Goal: Ask a question

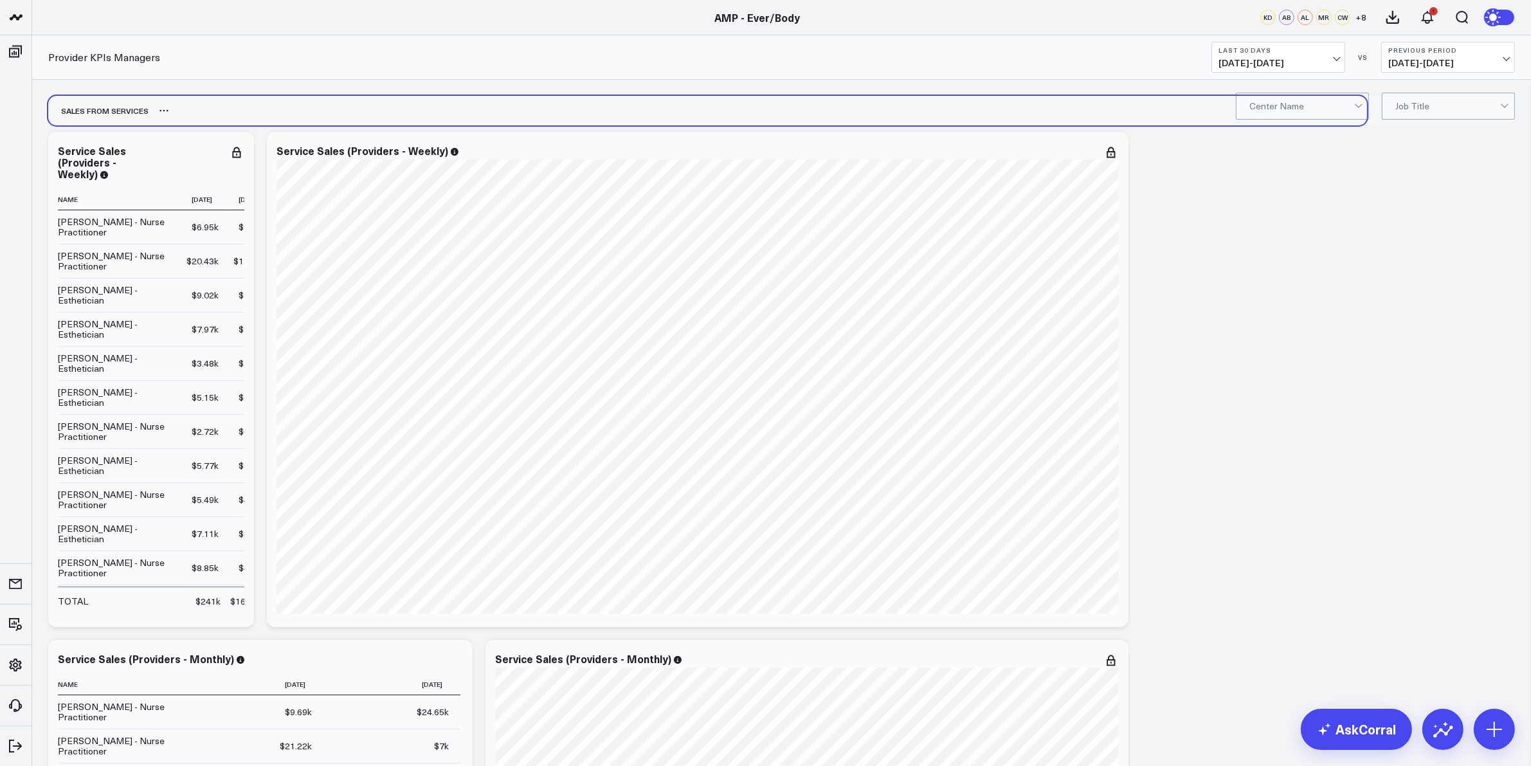
click at [1293, 121] on div "SALES FROM SERVICES" at bounding box center [707, 111] width 1319 height 30
click at [1307, 133] on div "Ever/Body-Flatiron" at bounding box center [1303, 133] width 132 height 26
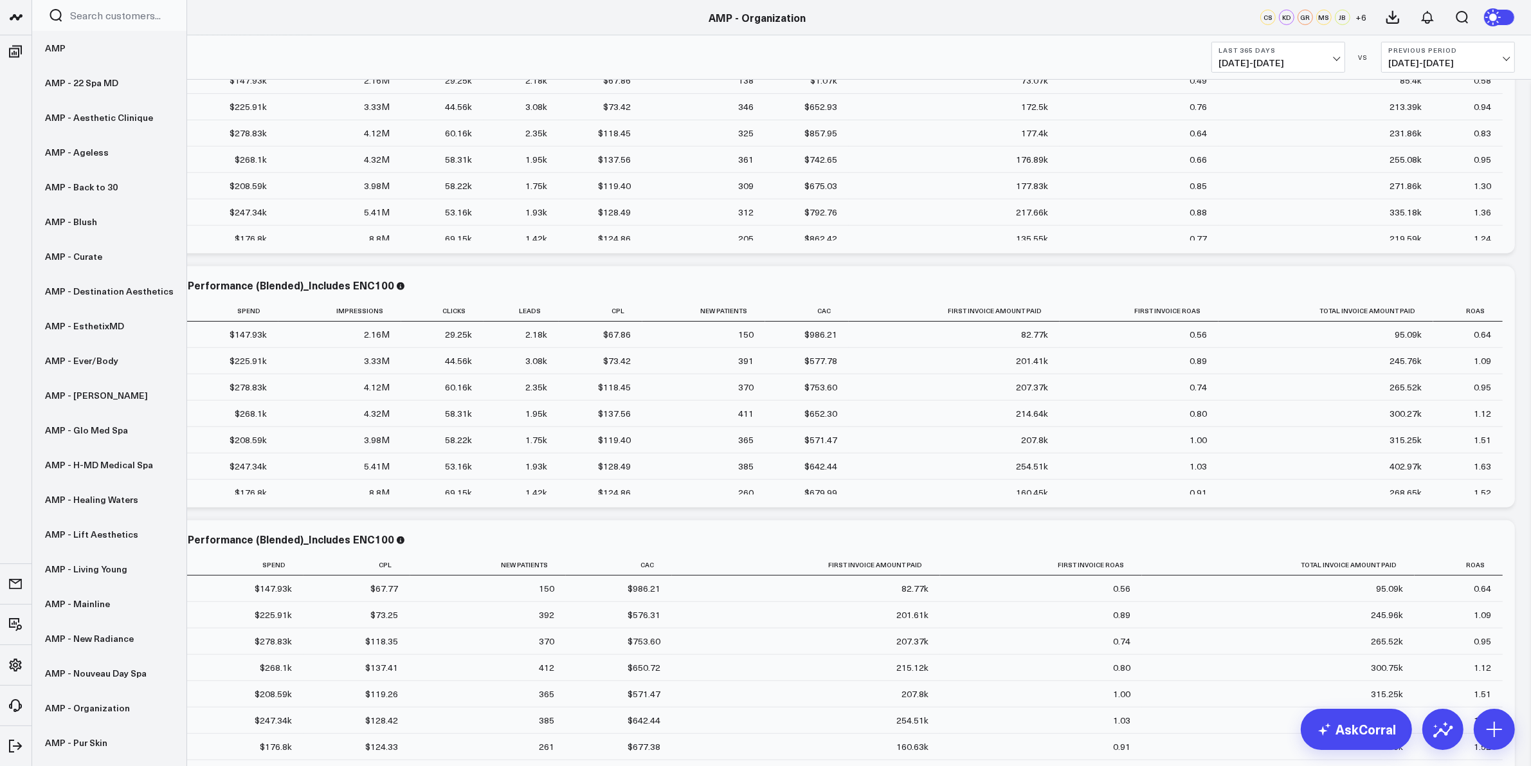
scroll to position [643, 0]
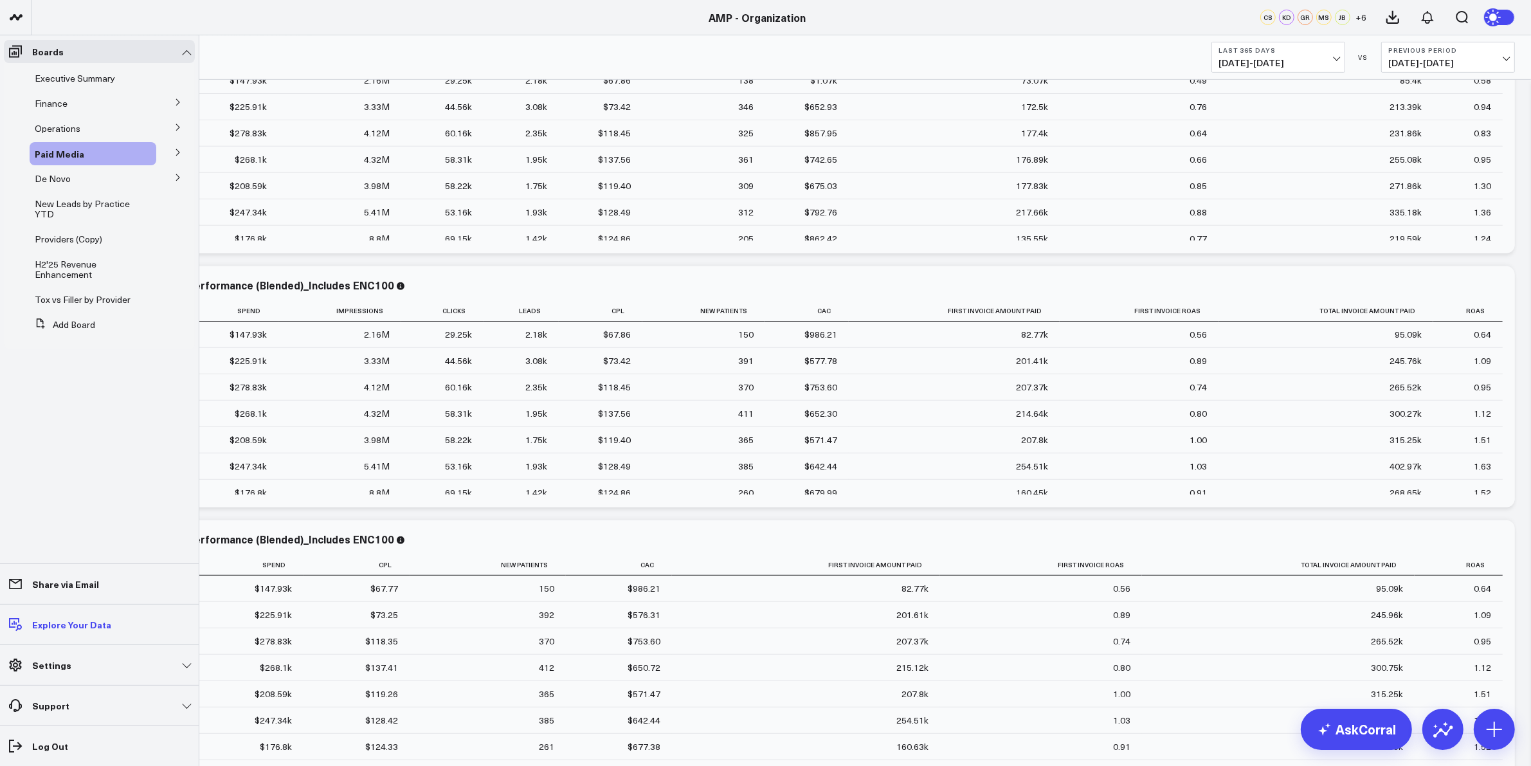
click at [40, 622] on p "Explore Your Data" at bounding box center [71, 624] width 79 height 10
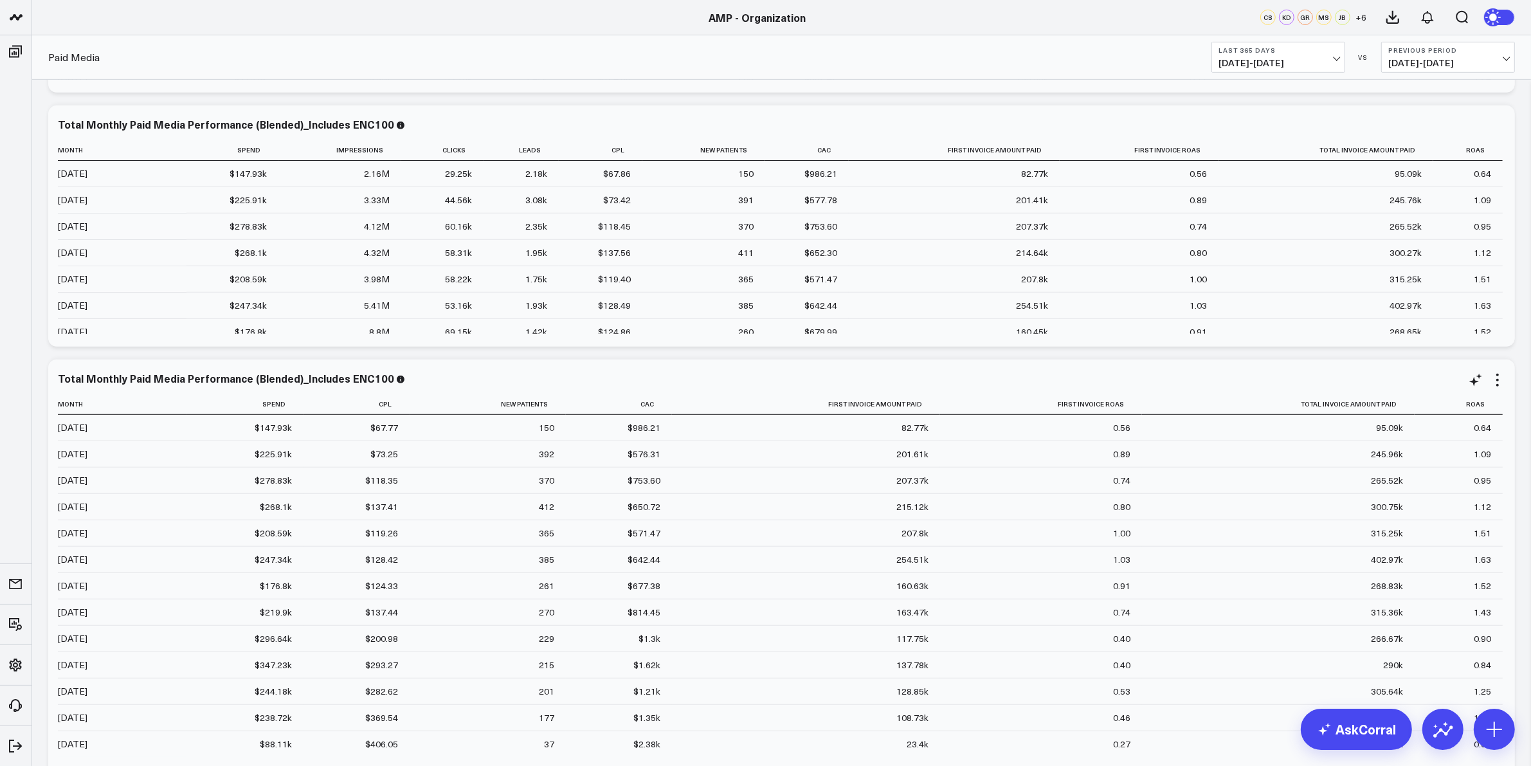
scroll to position [884, 0]
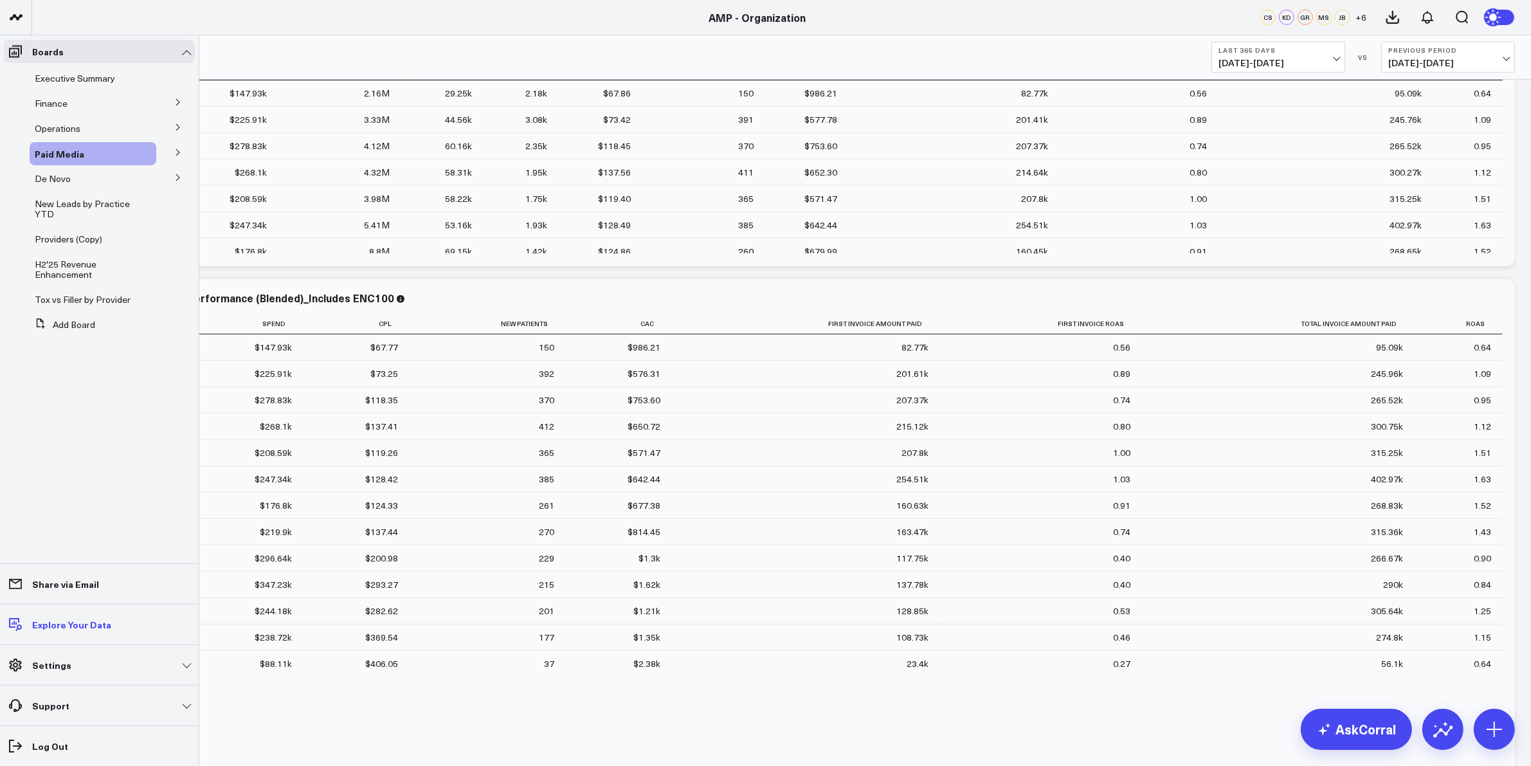
click at [69, 624] on p "Explore Your Data" at bounding box center [71, 624] width 79 height 10
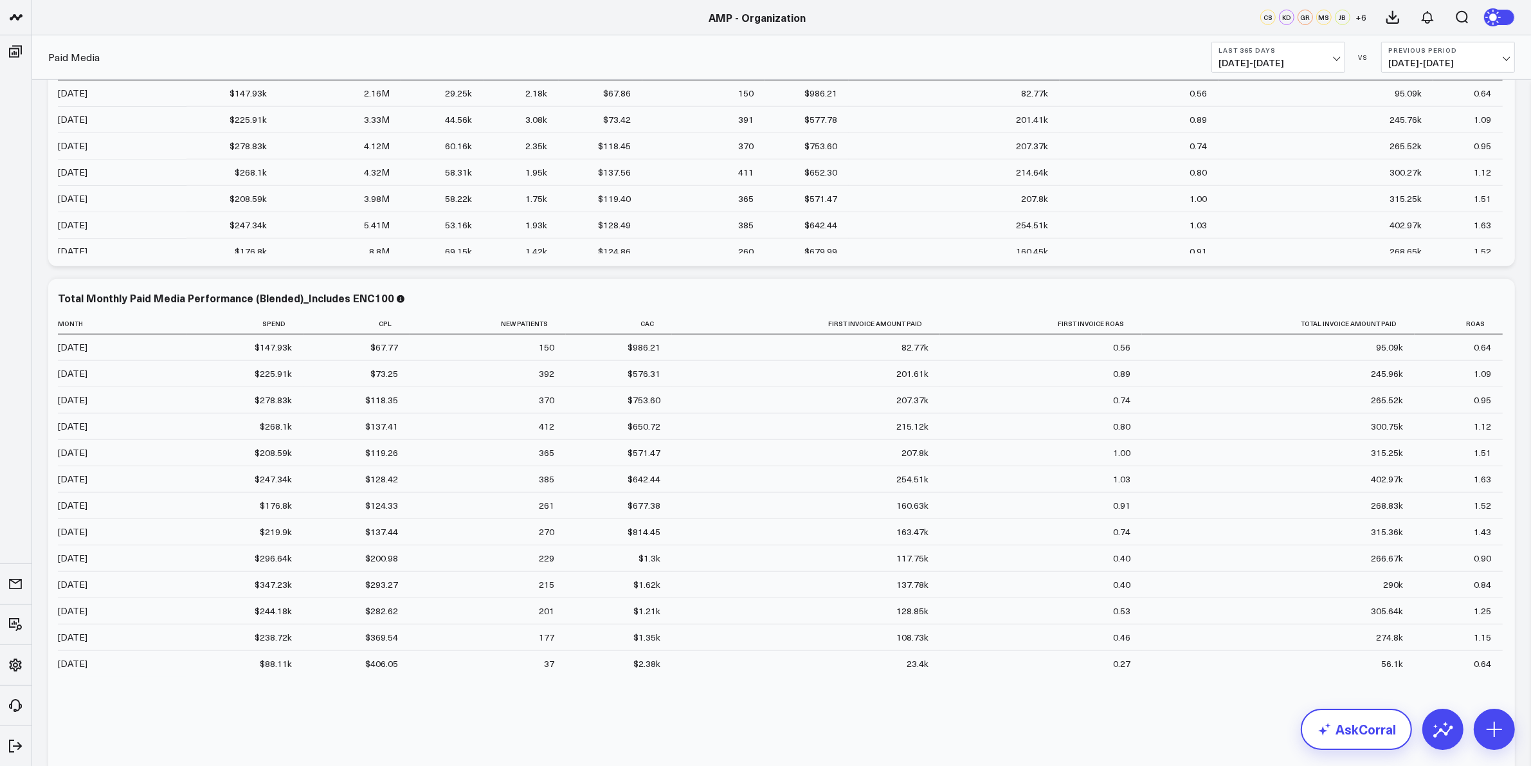
click at [1348, 725] on link "AskCorral" at bounding box center [1356, 729] width 111 height 41
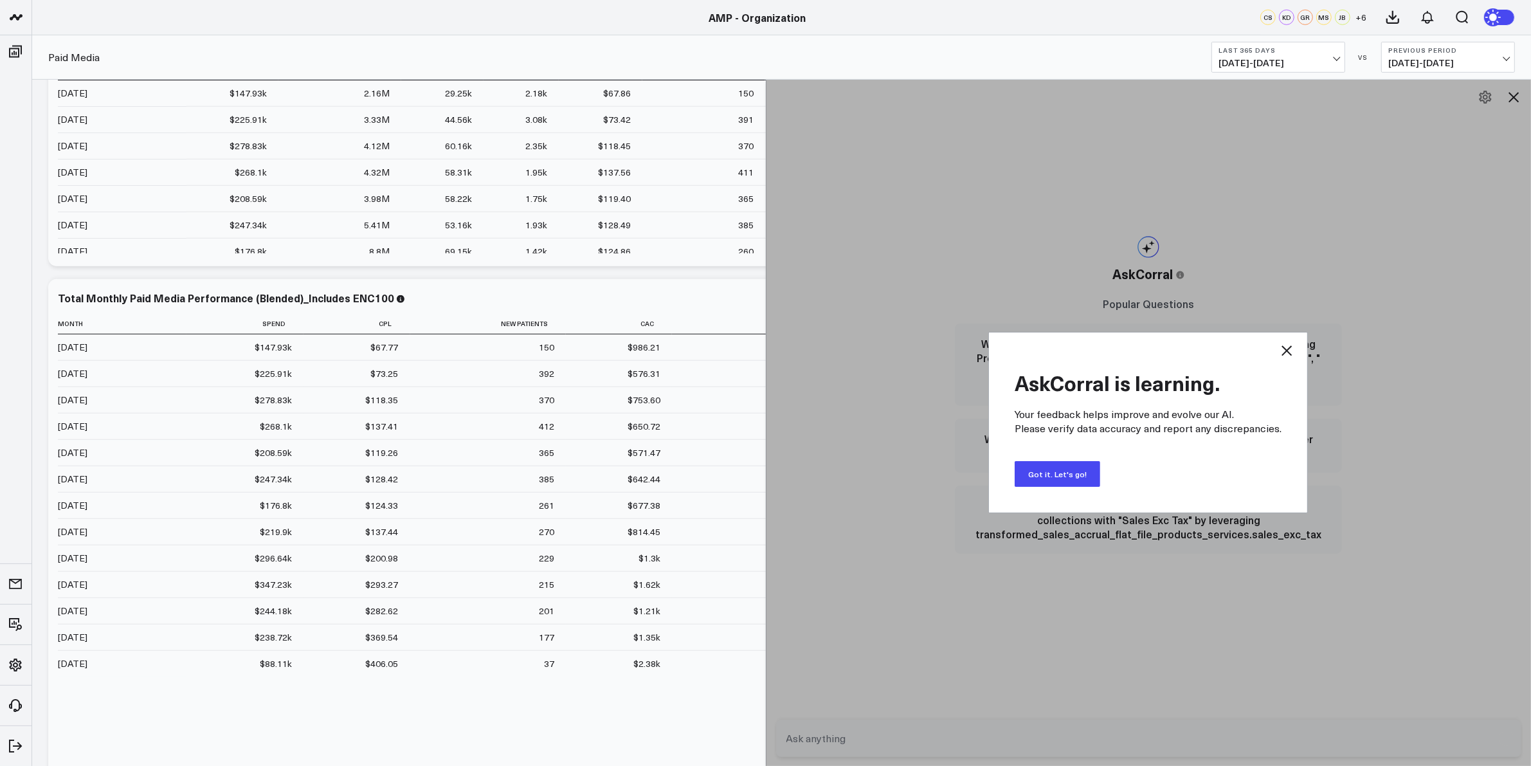
click at [1078, 468] on button "Got it. Let's go!" at bounding box center [1058, 474] width 86 height 26
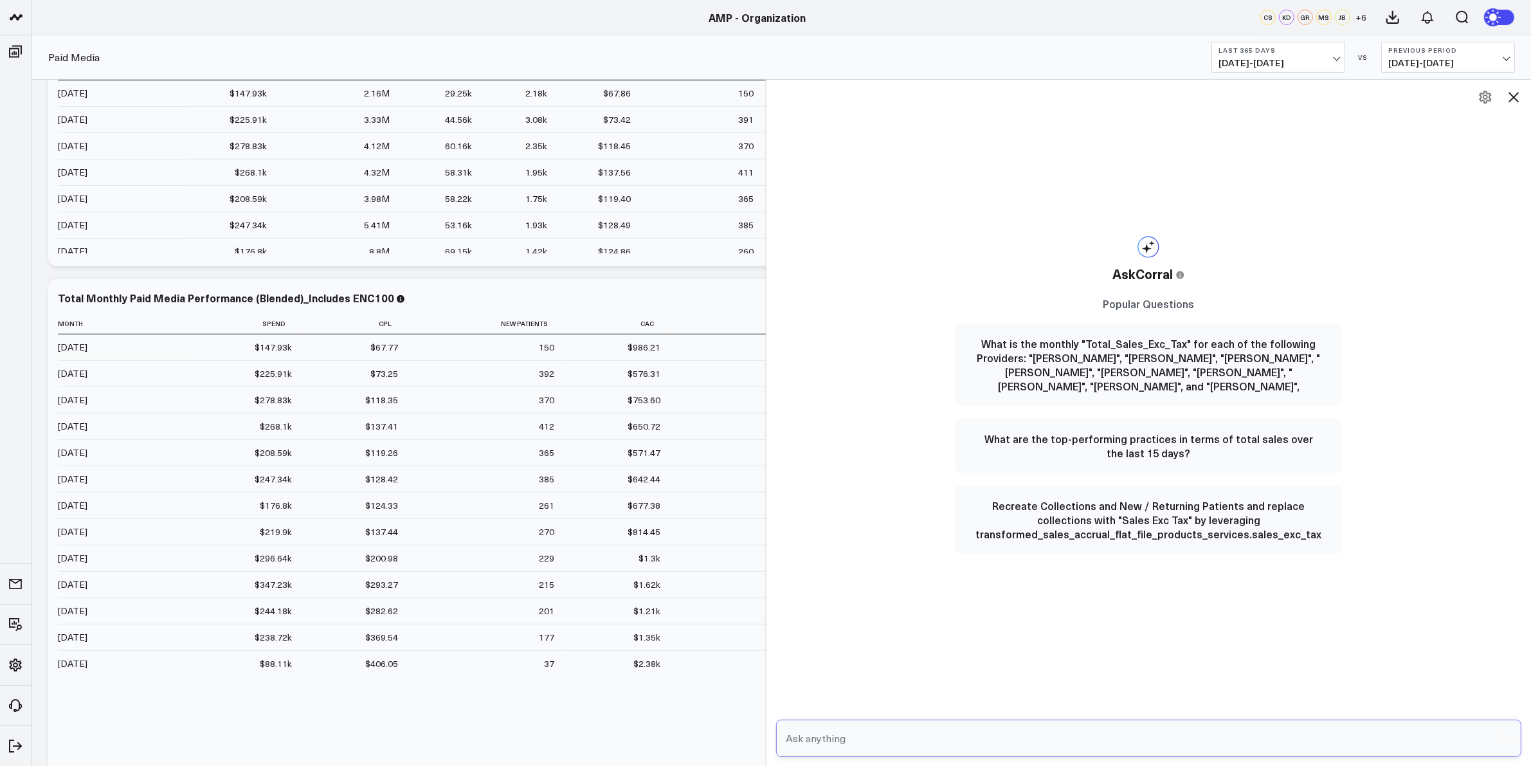
click at [875, 733] on input "text" at bounding box center [1138, 738] width 710 height 23
type input "W"
type input "Calculate the Total Monthly Paid Media Spend by practice since 7/1/2024"
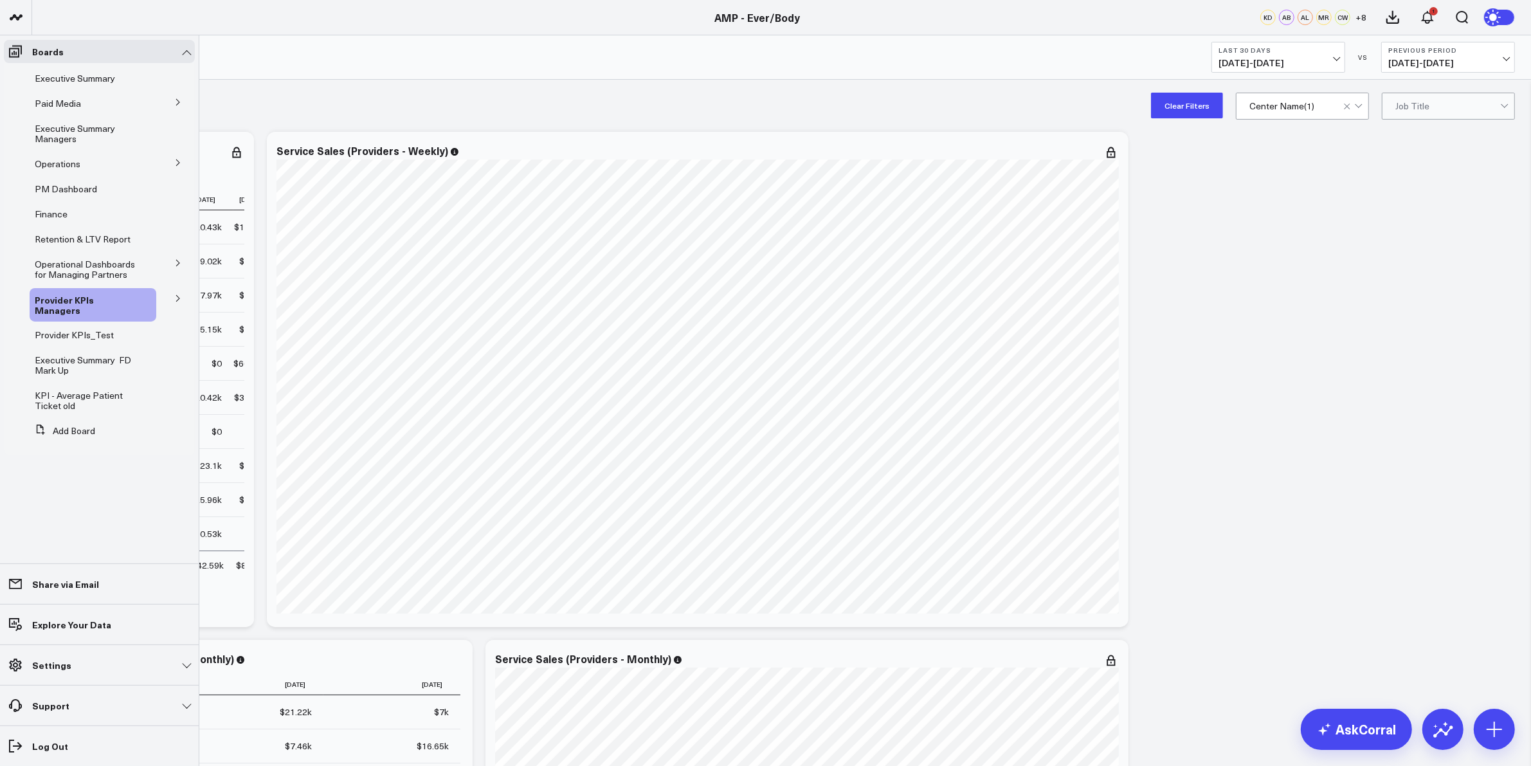
click at [181, 299] on icon at bounding box center [178, 299] width 8 height 8
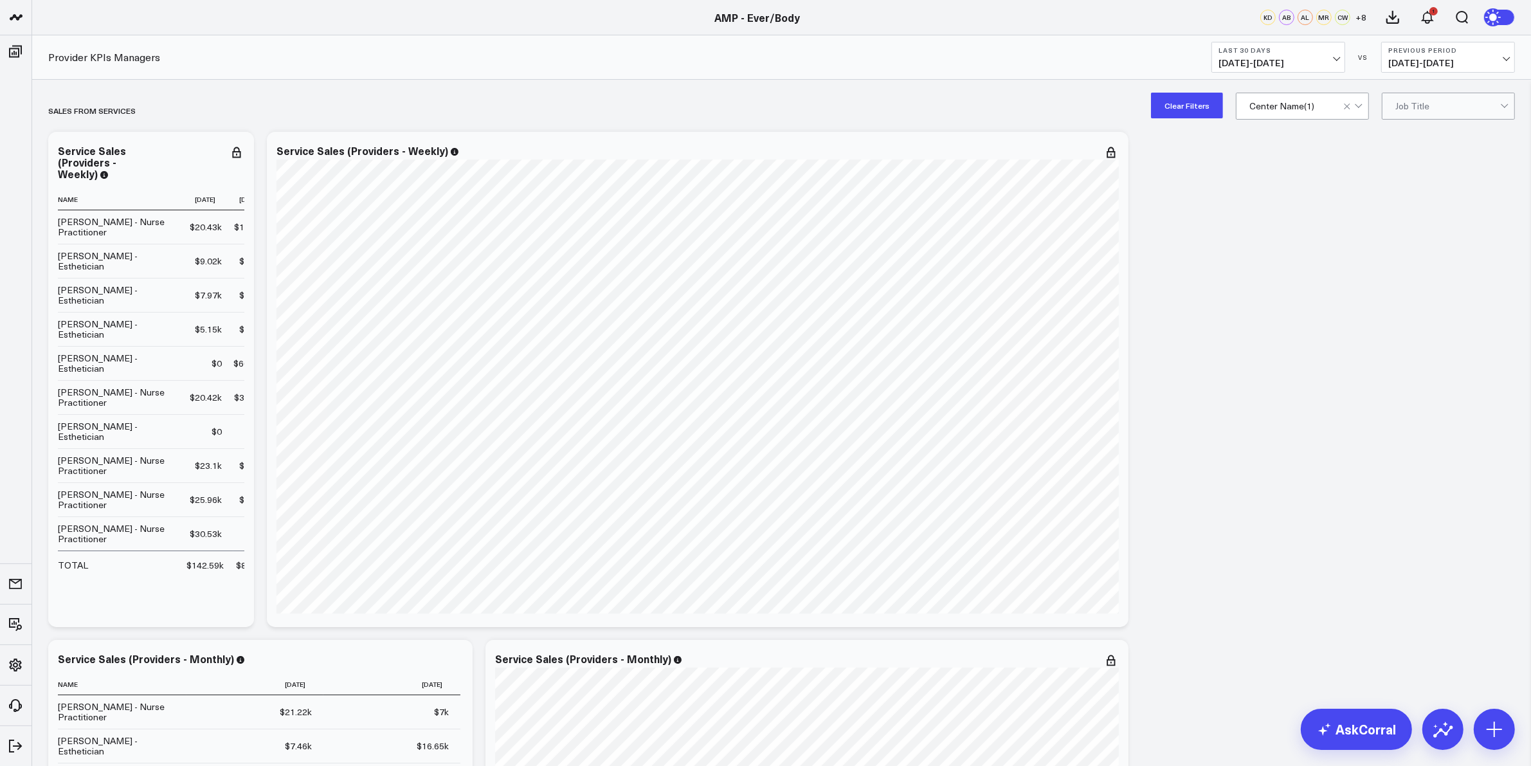
click at [592, 10] on div "AMP - Ever/Body" at bounding box center [757, 17] width 1515 height 14
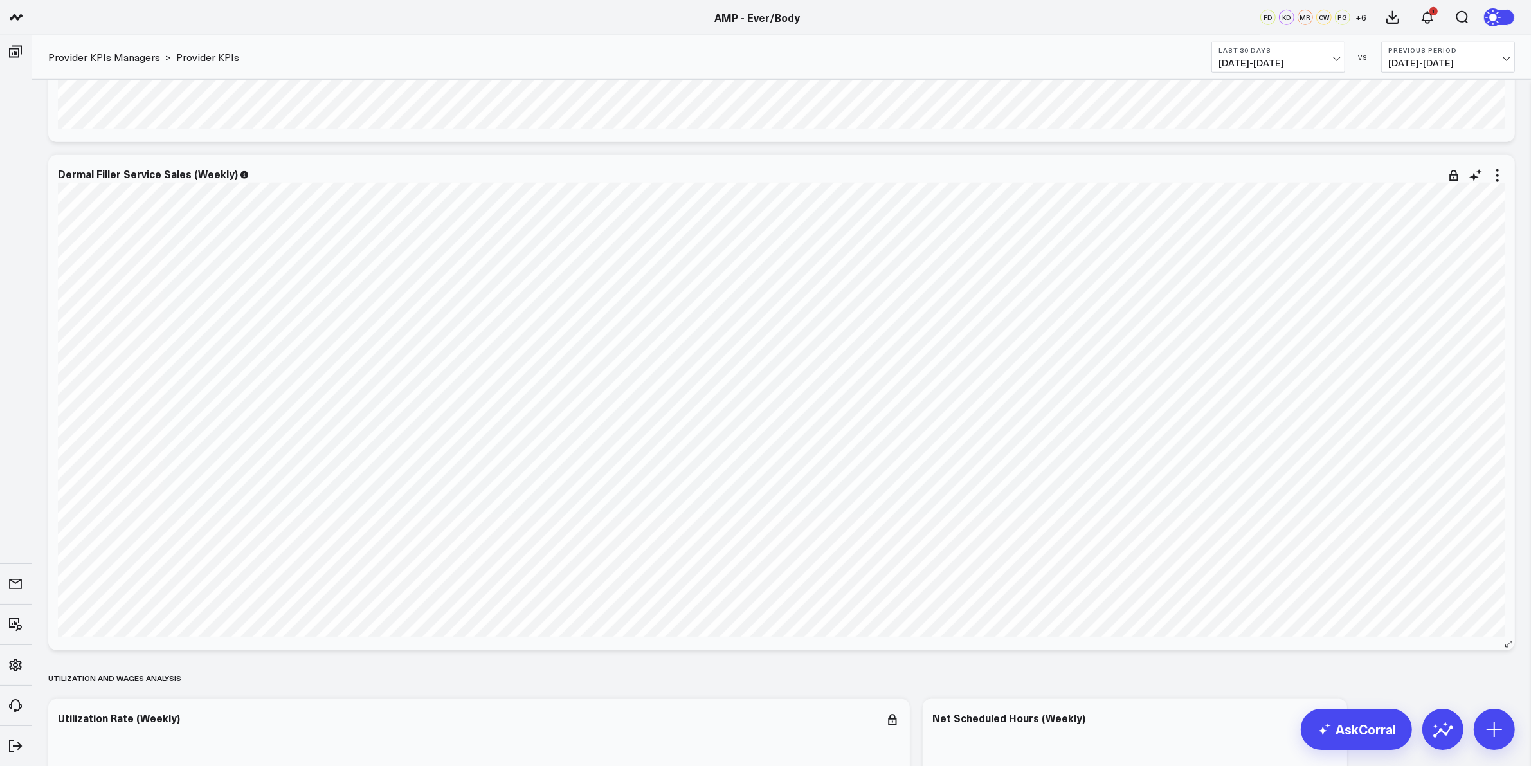
scroll to position [1286, 0]
